Goal: Task Accomplishment & Management: Use online tool/utility

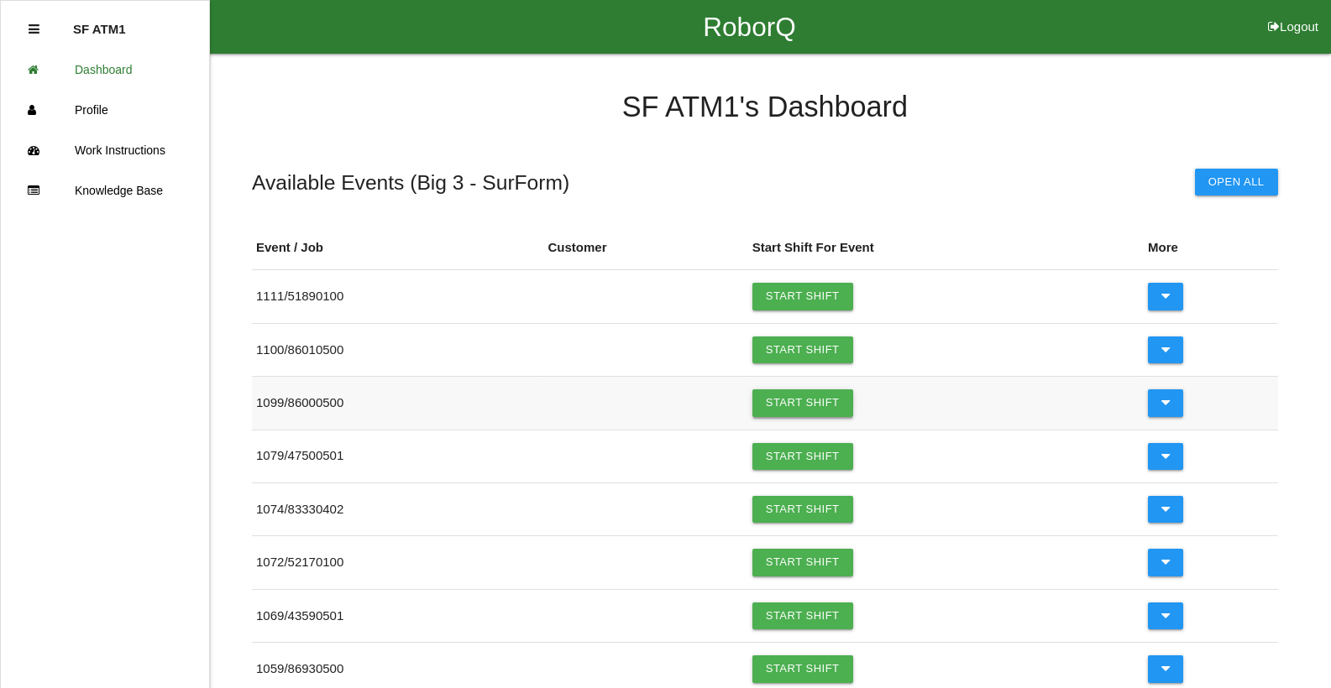
click at [831, 400] on link "Start Shift" at bounding box center [802, 403] width 101 height 27
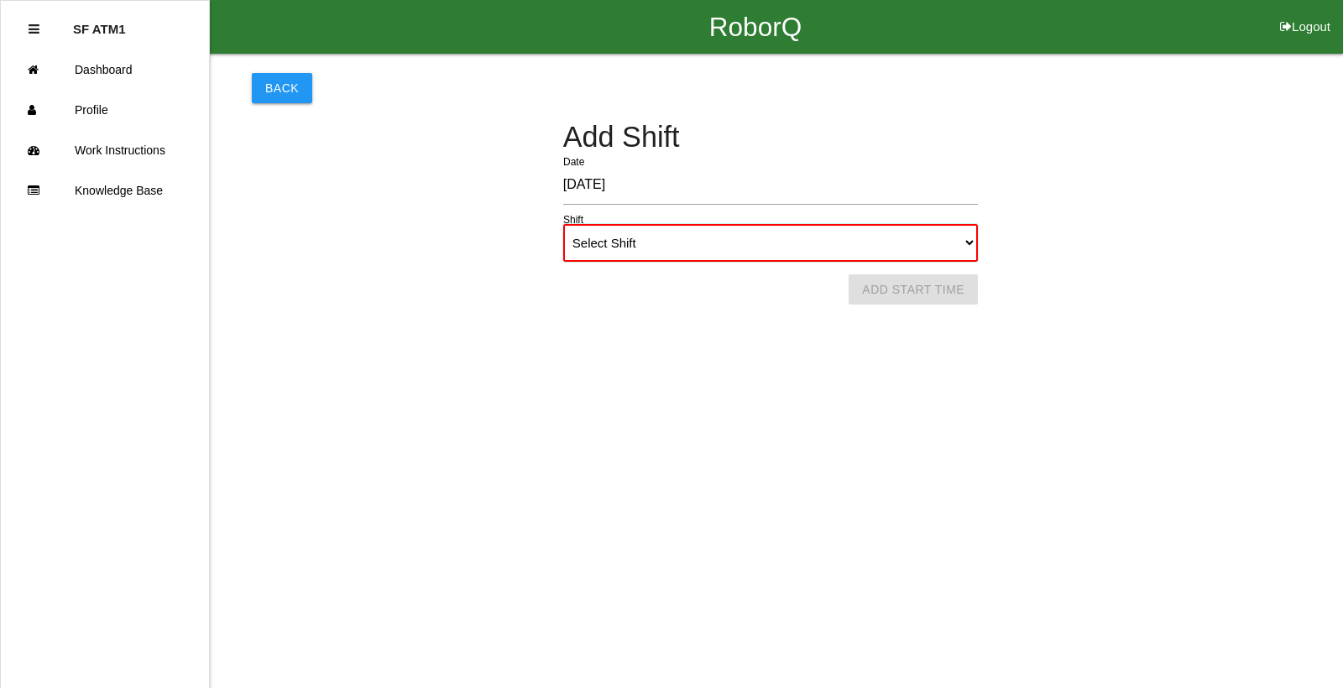
click at [734, 245] on select "Select Shift 1st Shift 2nd Shift 3rd Shift 4th Shift" at bounding box center [770, 243] width 415 height 38
select select "1"
click at [563, 224] on select "Select Shift 1st Shift 2nd Shift 3rd Shift 4th Shift" at bounding box center [770, 243] width 415 height 38
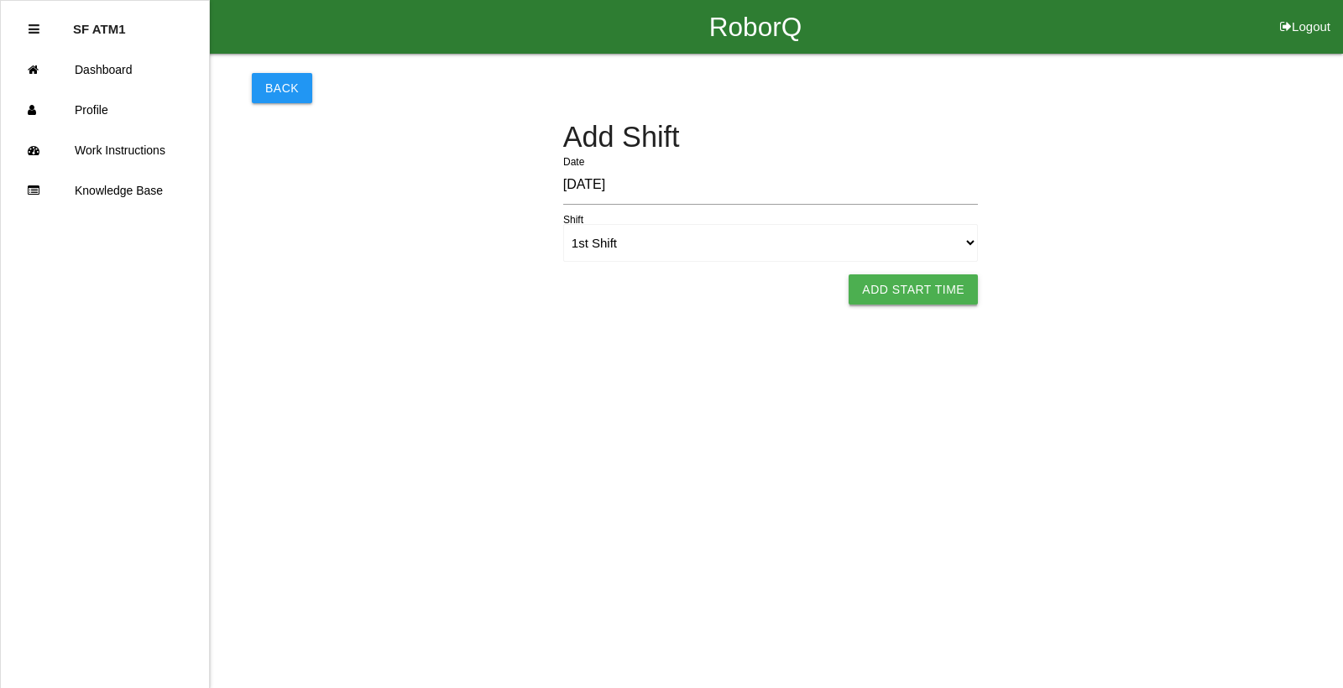
click at [917, 289] on button "Add Start Time" at bounding box center [913, 290] width 129 height 30
select select "7"
select select "21"
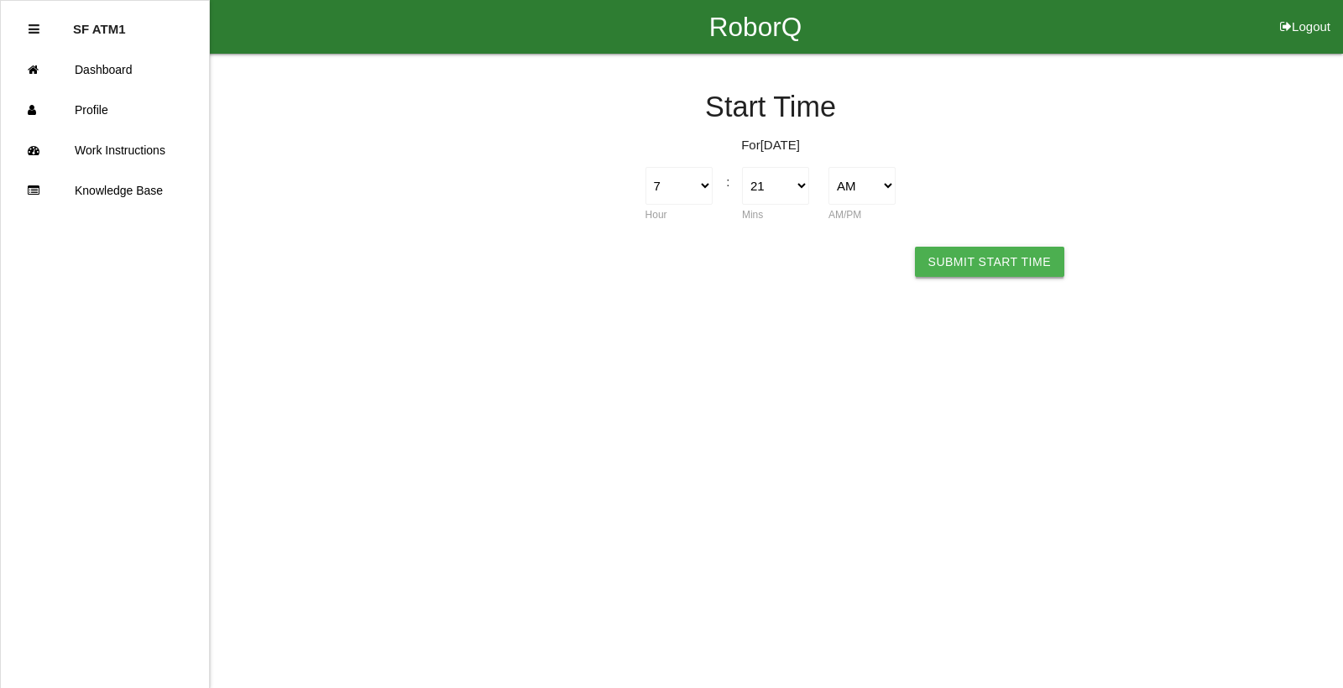
click at [953, 267] on button "Submit Start Time" at bounding box center [989, 262] width 149 height 30
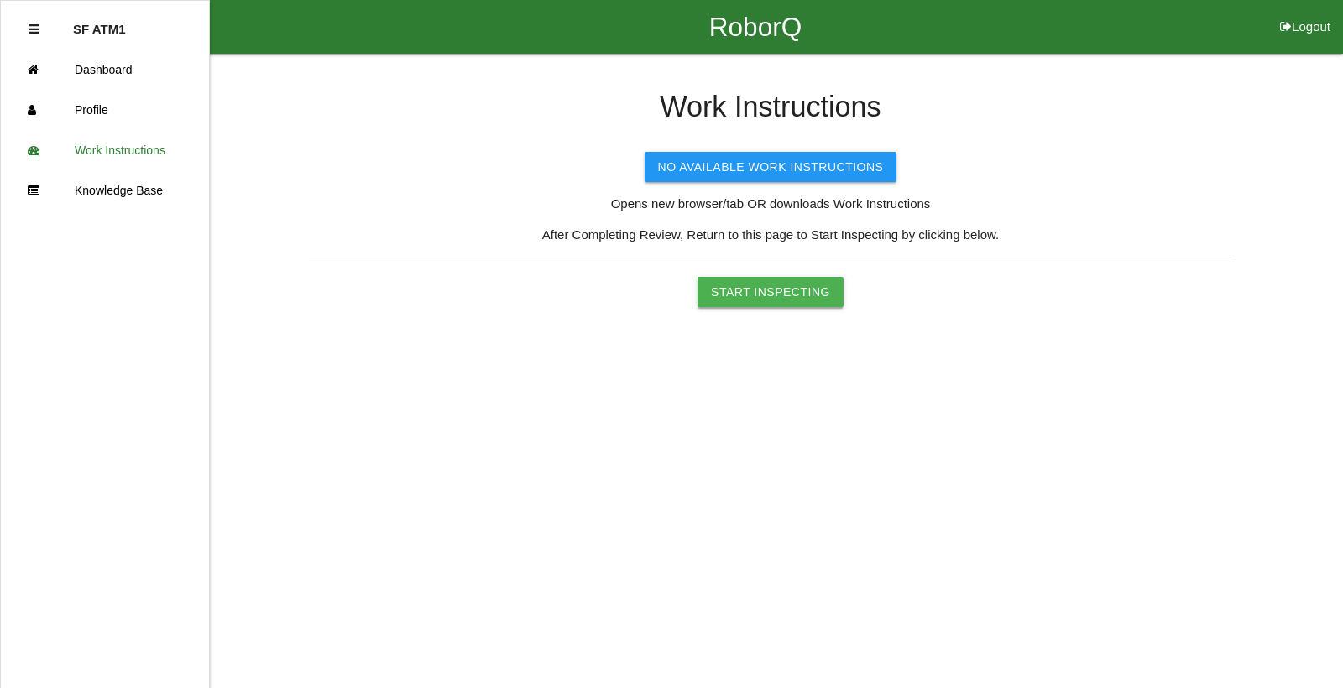
click at [804, 286] on button "Start Inspecting" at bounding box center [771, 292] width 146 height 30
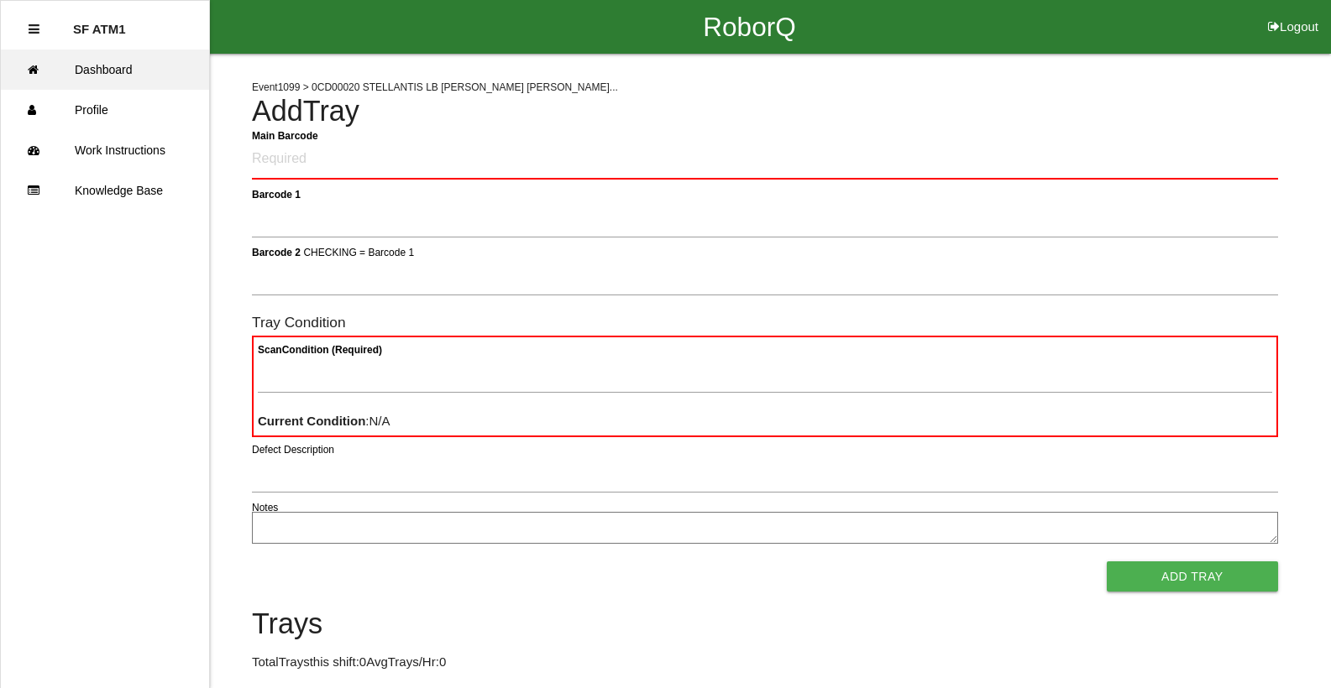
click at [130, 65] on link "Dashboard" at bounding box center [105, 70] width 208 height 40
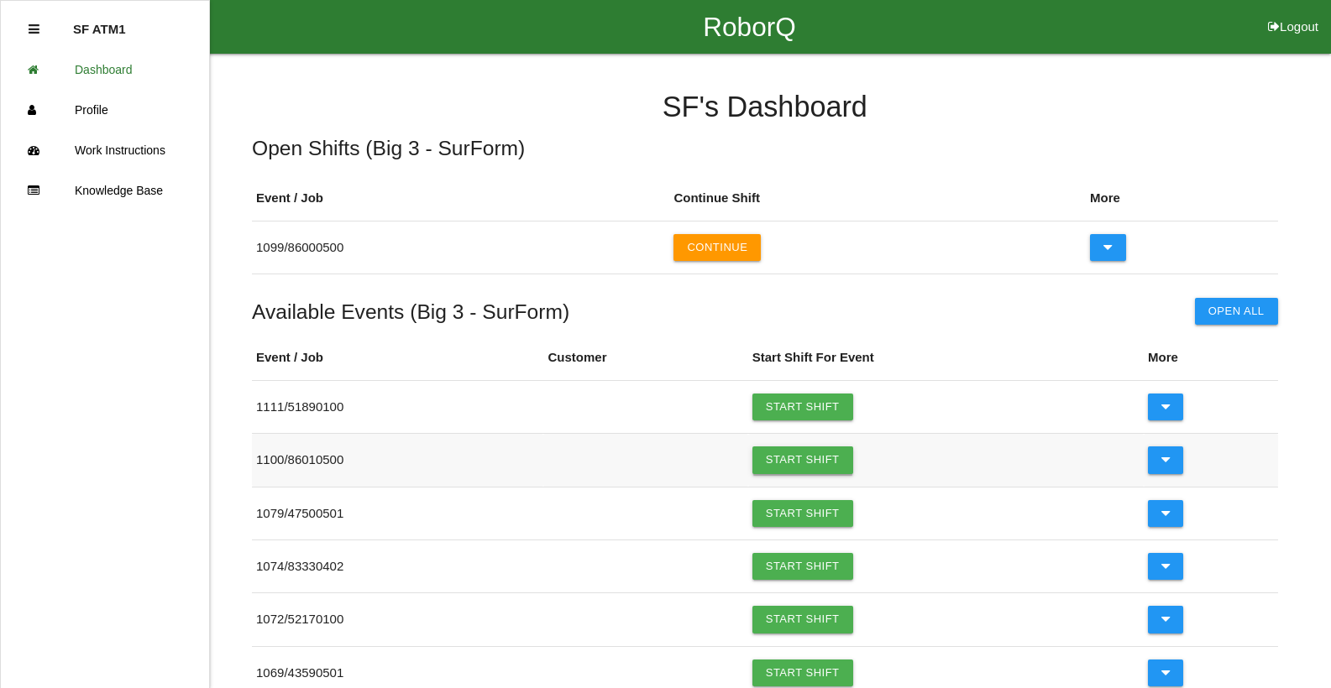
click at [799, 459] on link "Start Shift" at bounding box center [802, 460] width 101 height 27
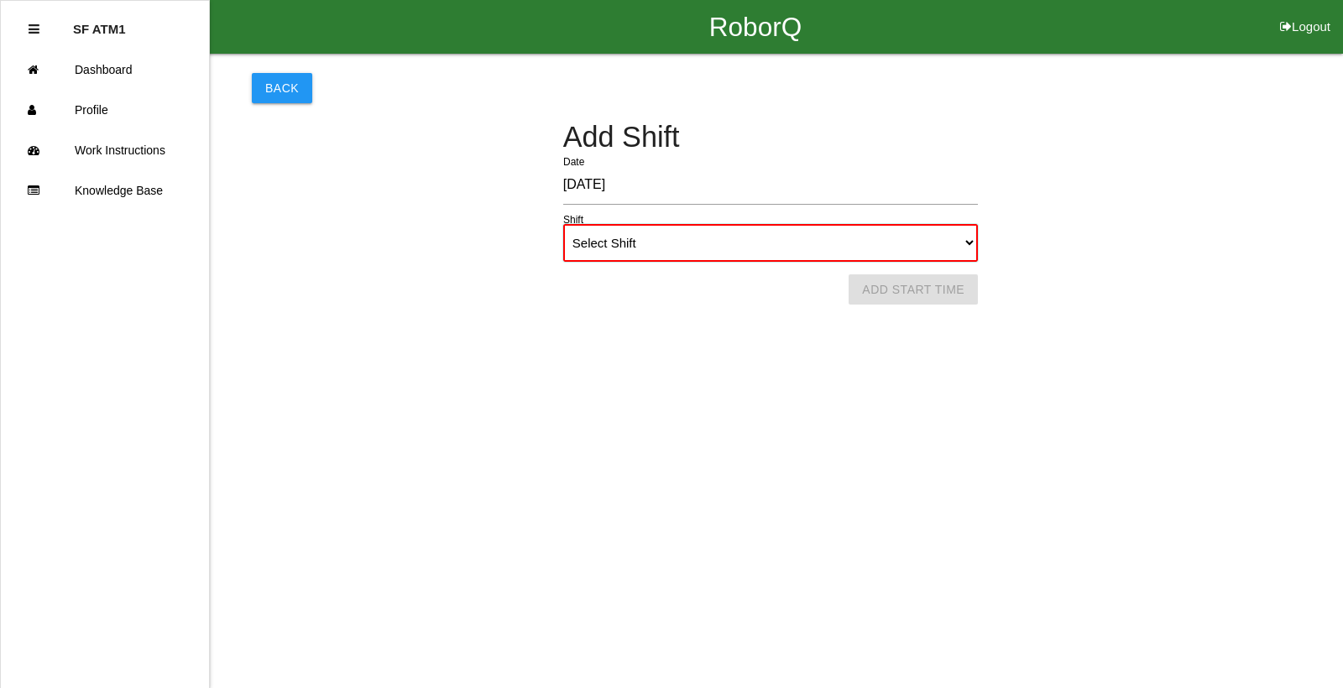
click at [704, 241] on select "Select Shift 1st Shift 2nd Shift 3rd Shift 4th Shift" at bounding box center [770, 243] width 415 height 38
select select "1"
click at [563, 224] on select "Select Shift 1st Shift 2nd Shift 3rd Shift 4th Shift" at bounding box center [770, 243] width 415 height 38
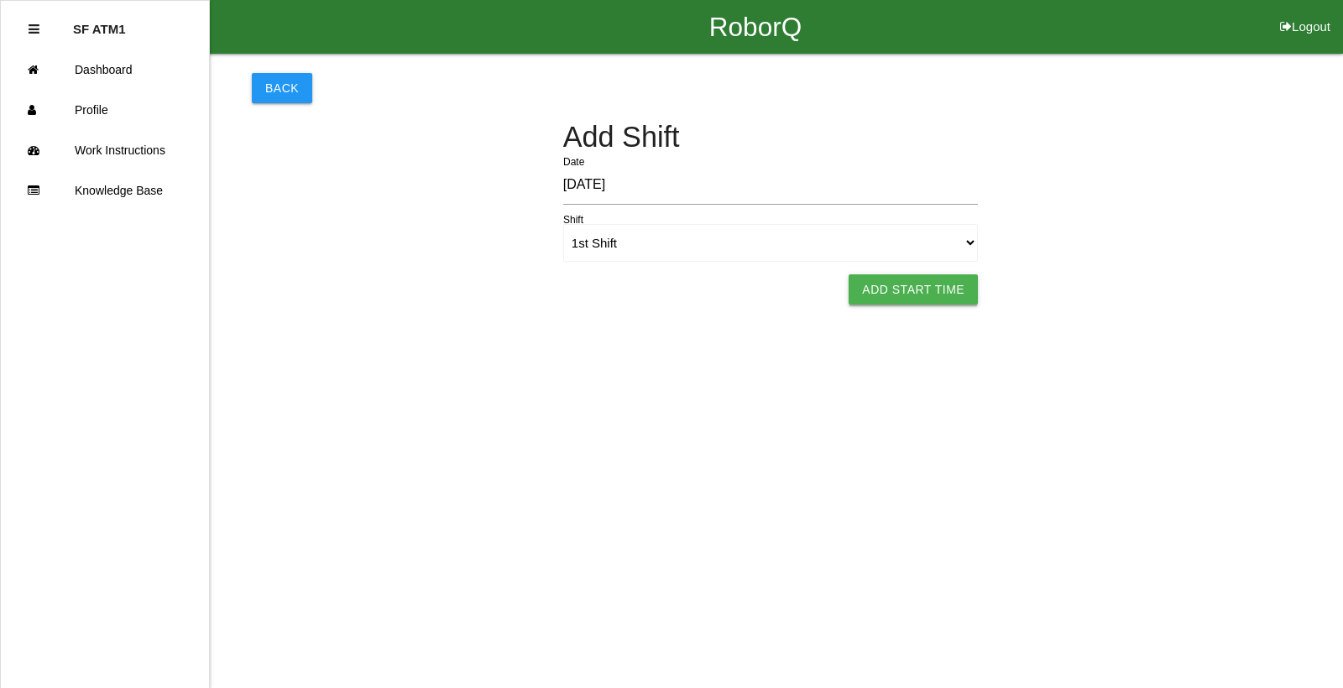
click at [910, 293] on button "Add Start Time" at bounding box center [913, 290] width 129 height 30
select select "7"
select select "21"
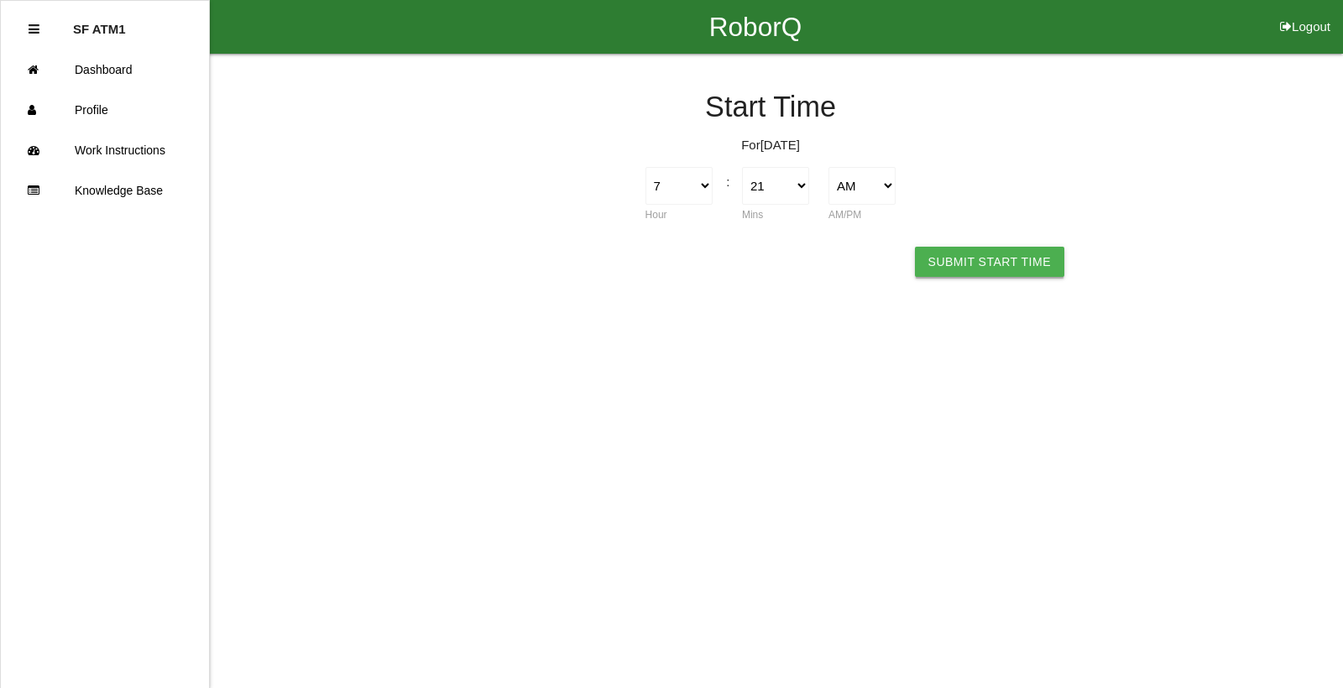
click at [1023, 255] on button "Submit Start Time" at bounding box center [989, 262] width 149 height 30
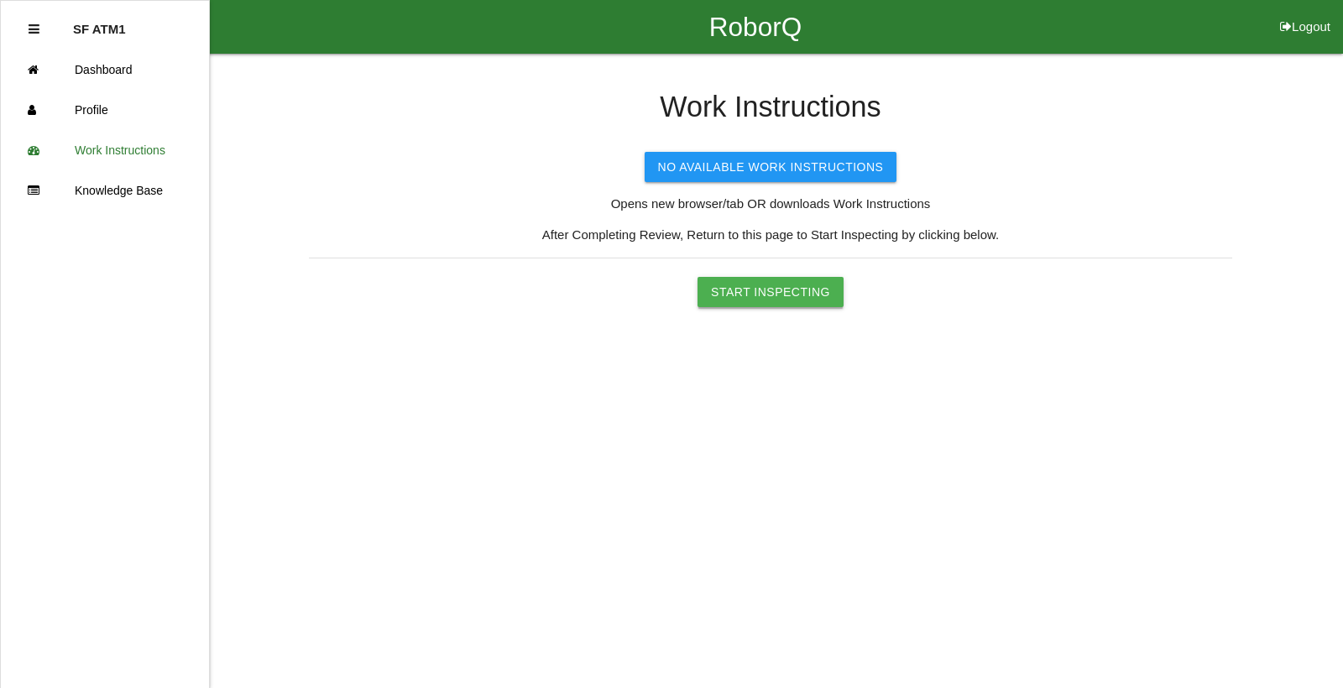
click at [780, 289] on button "Start Inspecting" at bounding box center [771, 292] width 146 height 30
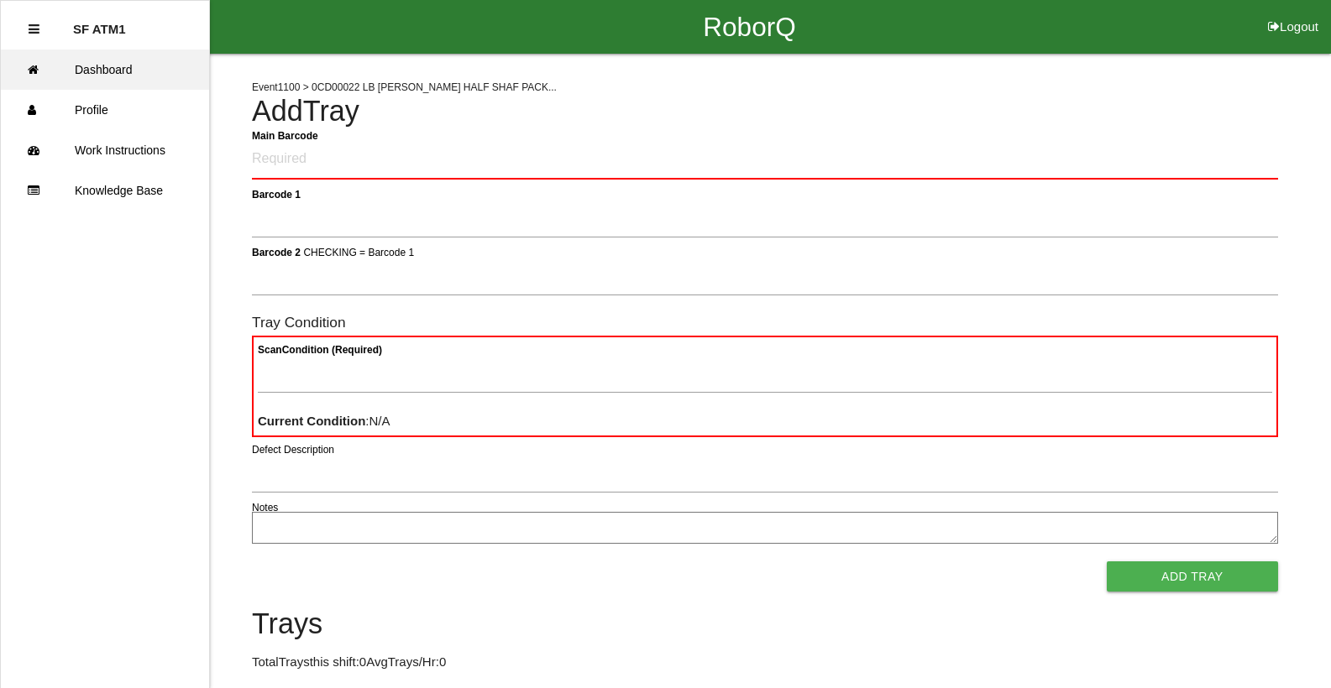
click at [114, 79] on link "Dashboard" at bounding box center [105, 70] width 208 height 40
